Goal: Task Accomplishment & Management: Use online tool/utility

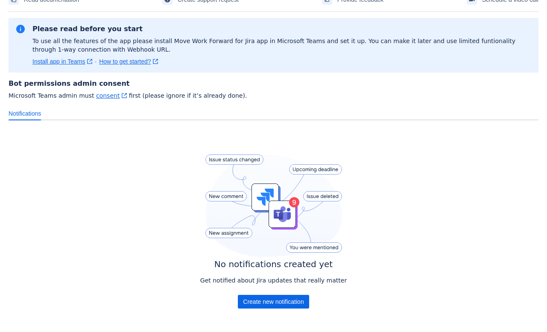
scroll to position [77, 0]
